Goal: Transaction & Acquisition: Purchase product/service

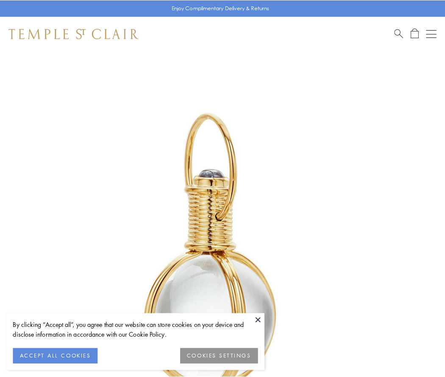
scroll to position [221, 0]
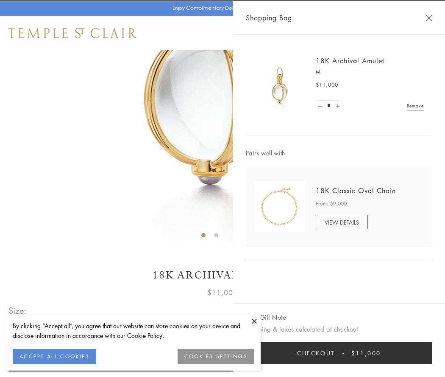
click at [339, 353] on button "Checkout $11,000" at bounding box center [339, 353] width 187 height 22
